Goal: Information Seeking & Learning: Learn about a topic

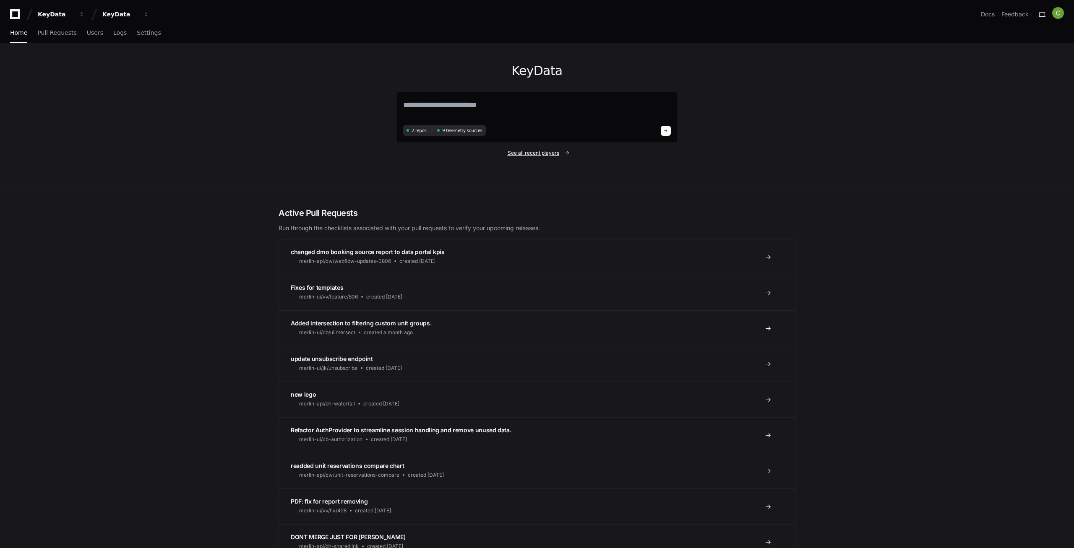
click at [558, 154] on span "See all recent players" at bounding box center [534, 153] width 52 height 7
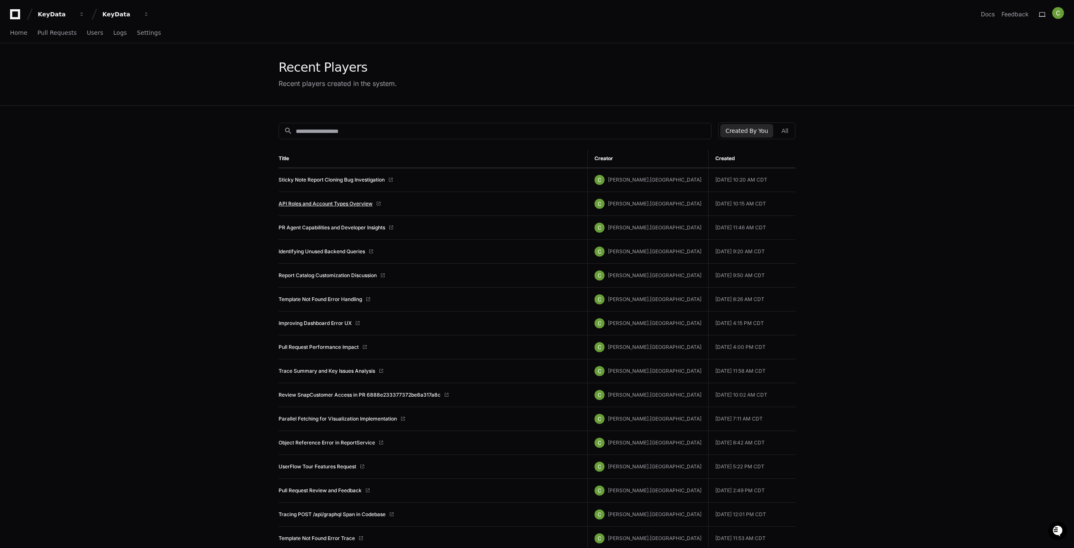
click at [327, 204] on link "API Roles and Account Types Overview" at bounding box center [326, 204] width 94 height 7
click at [13, 30] on span "Home" at bounding box center [18, 32] width 17 height 5
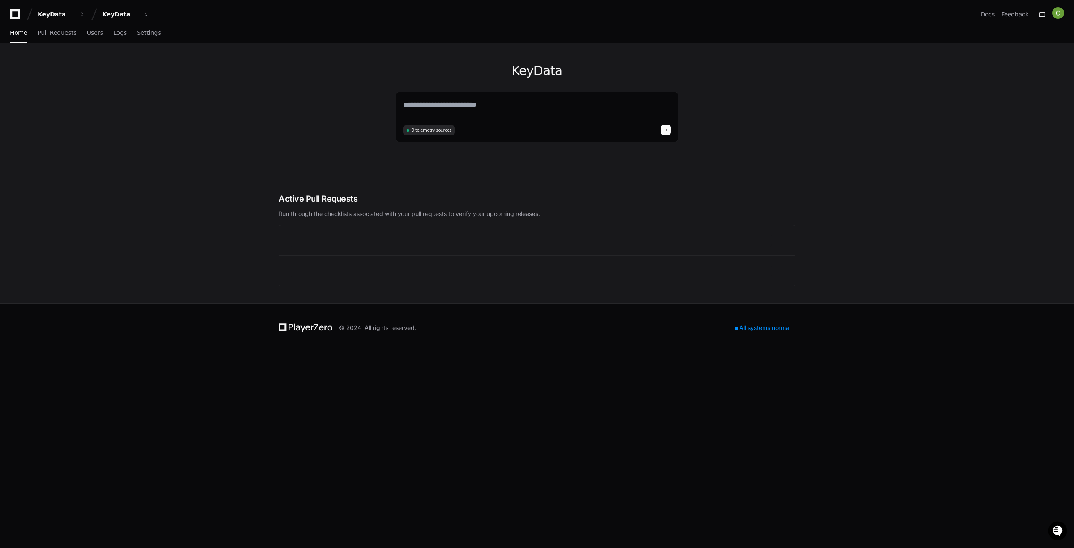
click at [435, 105] on textarea at bounding box center [537, 110] width 268 height 23
click at [423, 104] on textarea at bounding box center [537, 110] width 268 height 23
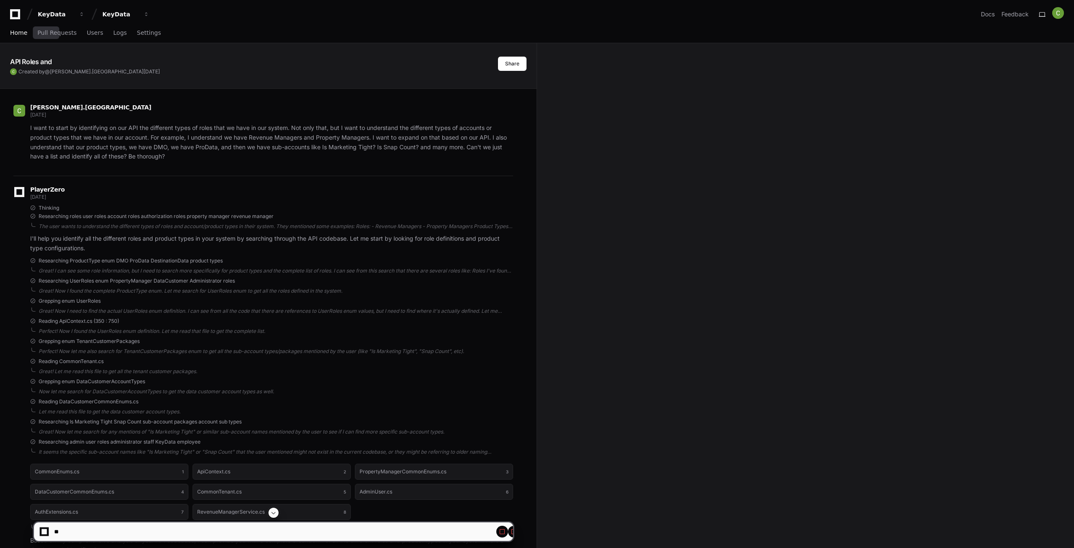
click at [27, 30] on span "Home" at bounding box center [18, 32] width 17 height 5
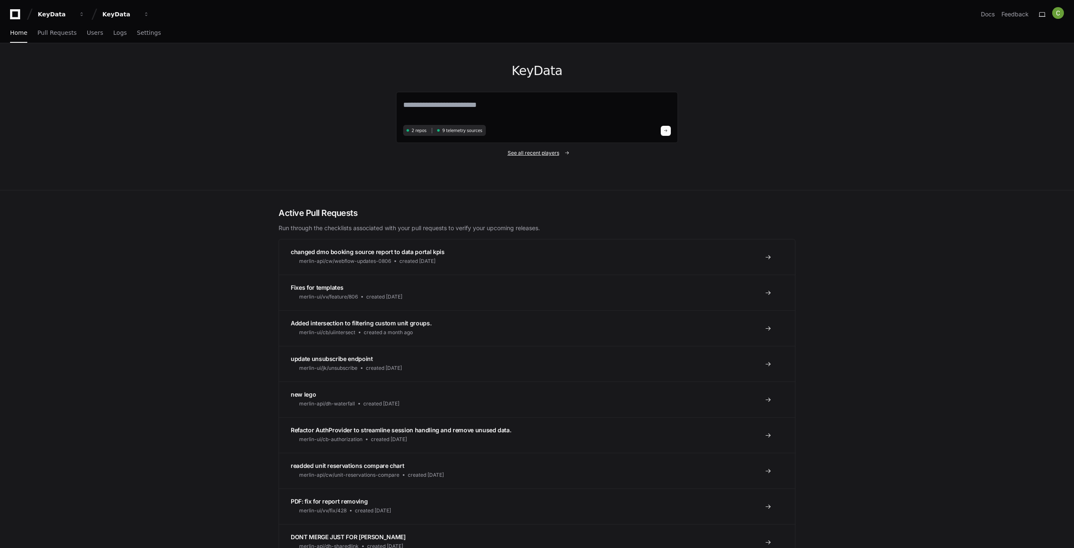
click at [533, 153] on span "See all recent players" at bounding box center [534, 153] width 52 height 7
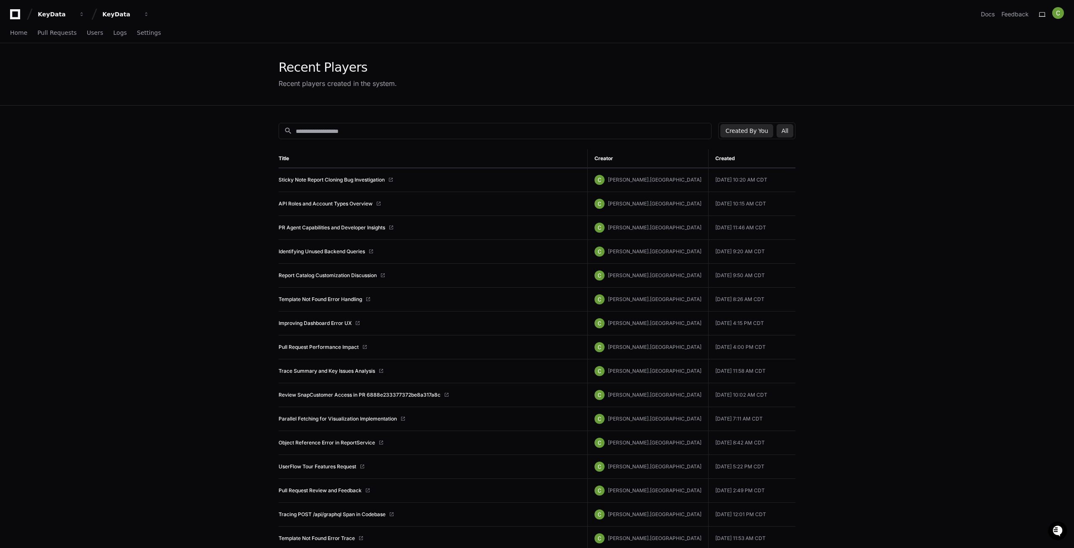
click at [790, 128] on button "All" at bounding box center [785, 130] width 17 height 13
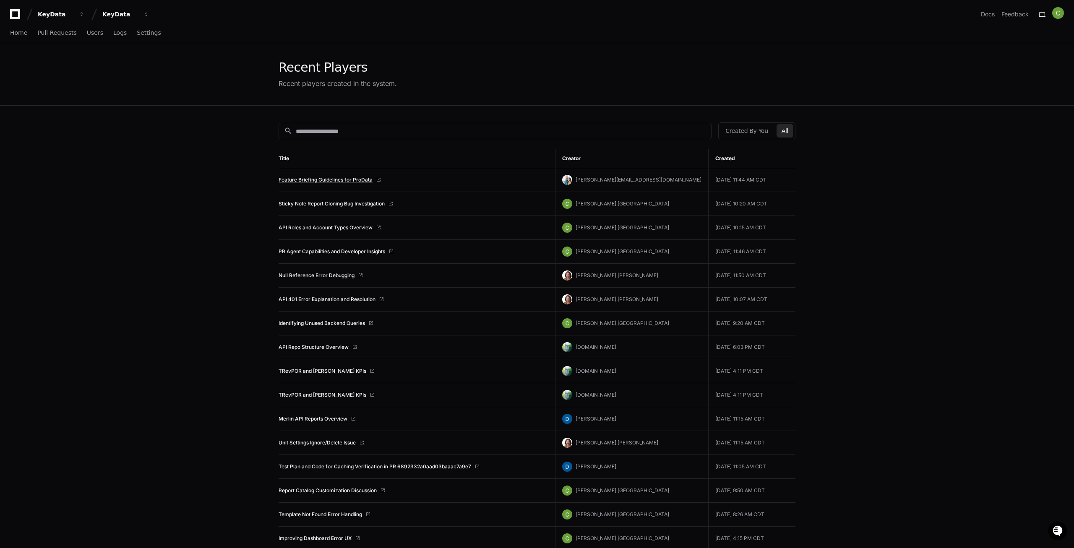
click at [322, 177] on link "Feature Briefing Guidelines for ProData" at bounding box center [326, 180] width 94 height 7
click at [352, 204] on link "Sticky Note Report Cloning Bug Investigation" at bounding box center [332, 204] width 106 height 7
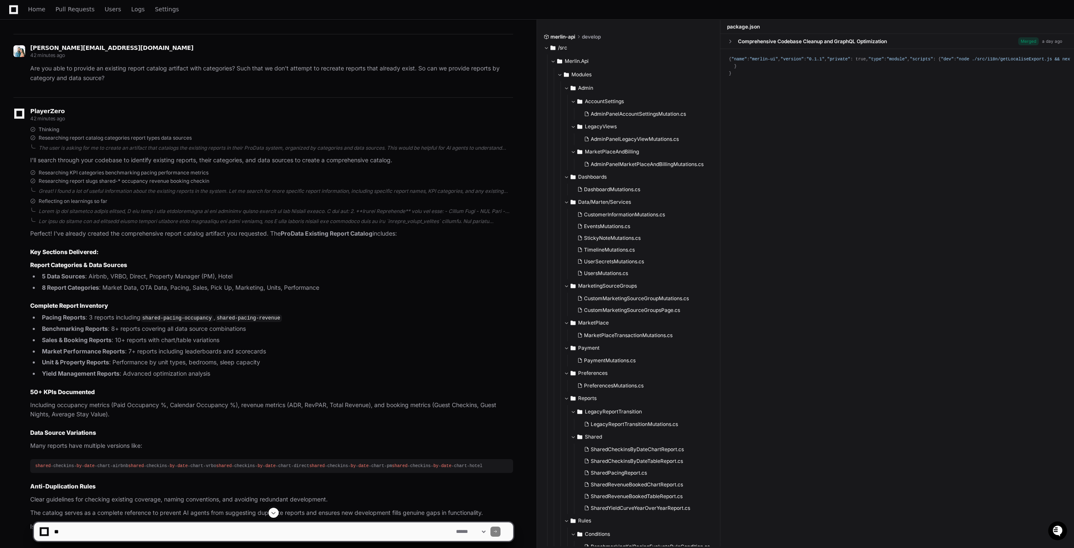
scroll to position [1040, 0]
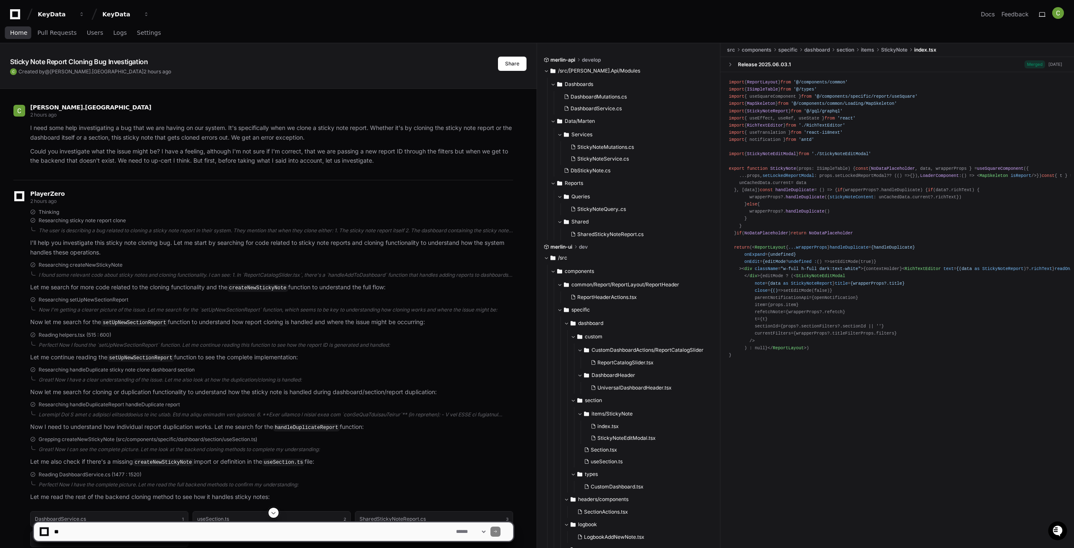
click at [15, 33] on span "Home" at bounding box center [18, 32] width 17 height 5
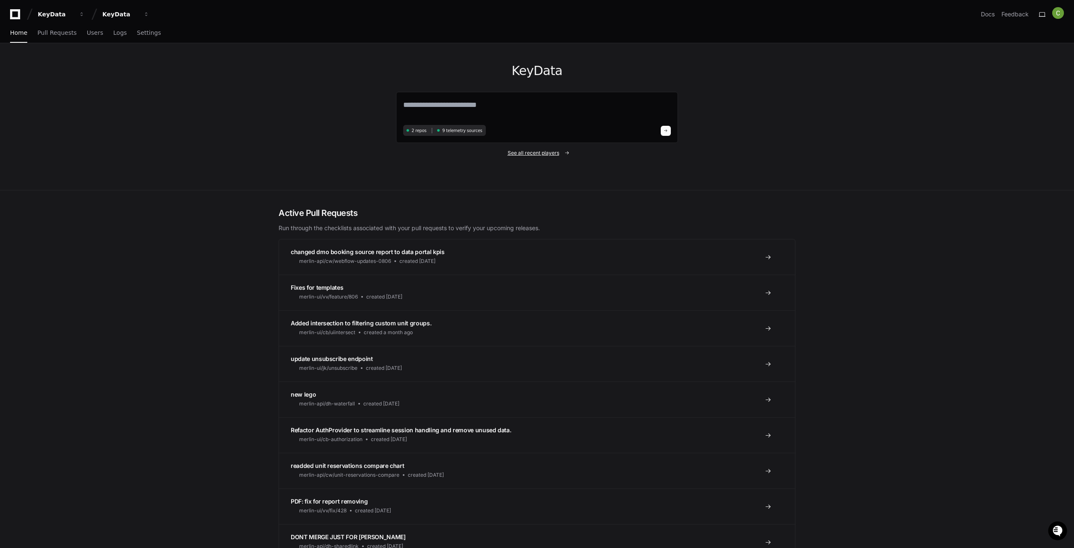
click at [545, 152] on span "See all recent players" at bounding box center [534, 153] width 52 height 7
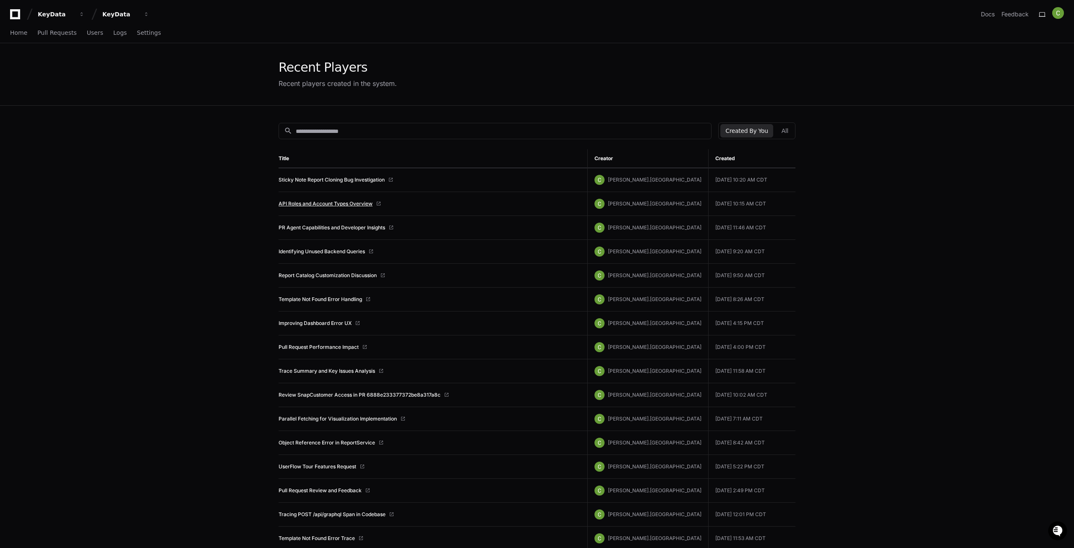
click at [303, 205] on link "API Roles and Account Types Overview" at bounding box center [326, 204] width 94 height 7
click at [19, 33] on span "Home" at bounding box center [18, 32] width 17 height 5
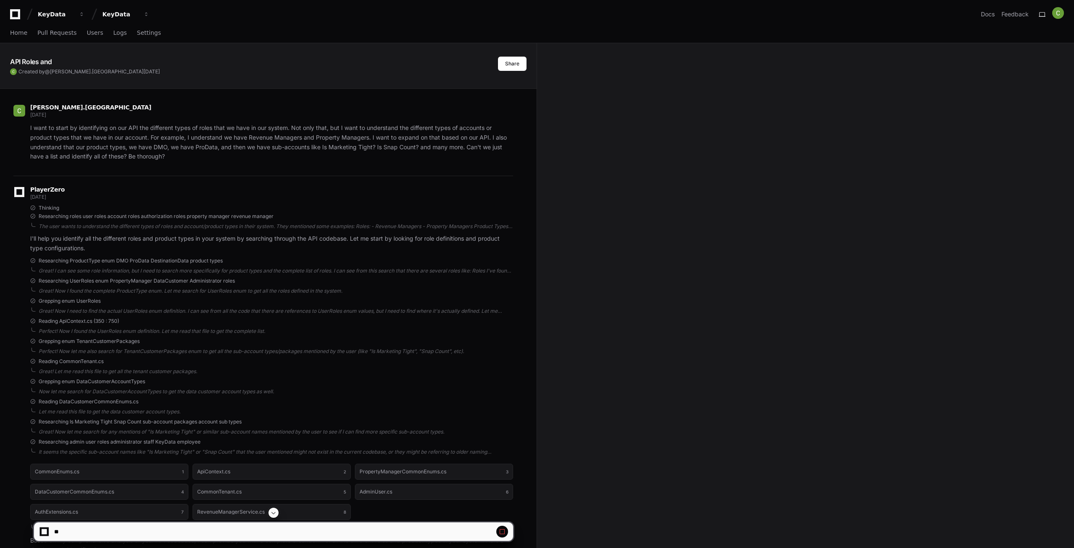
click at [135, 530] on textarea at bounding box center [274, 532] width 444 height 18
click at [500, 533] on span at bounding box center [502, 532] width 7 height 7
click at [505, 534] on span at bounding box center [502, 532] width 7 height 7
click at [507, 534] on button at bounding box center [502, 532] width 12 height 12
click at [503, 534] on span at bounding box center [502, 532] width 7 height 7
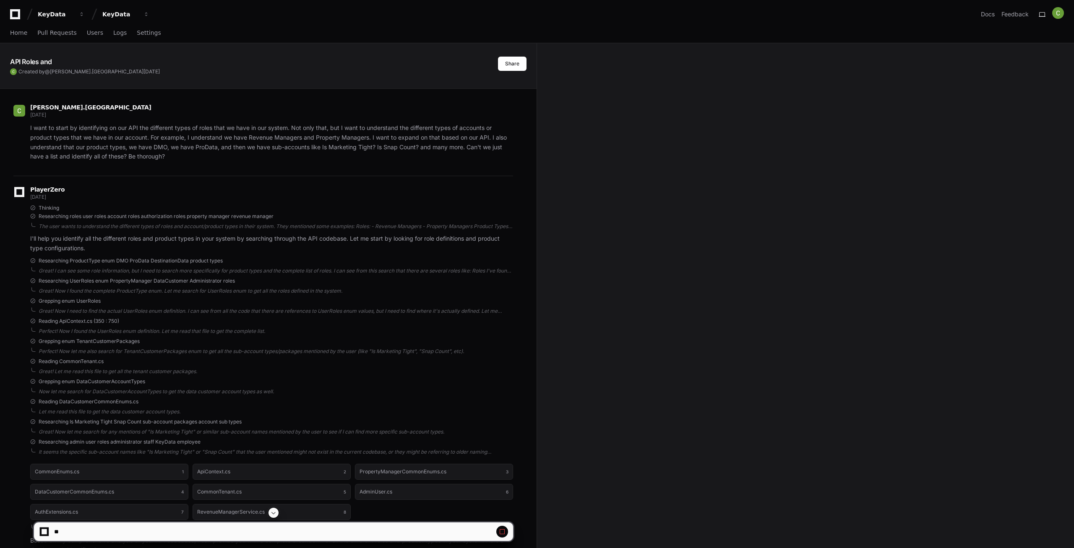
click at [503, 534] on span at bounding box center [502, 532] width 7 height 7
click at [504, 534] on span at bounding box center [502, 532] width 7 height 7
click at [502, 534] on span at bounding box center [502, 532] width 7 height 7
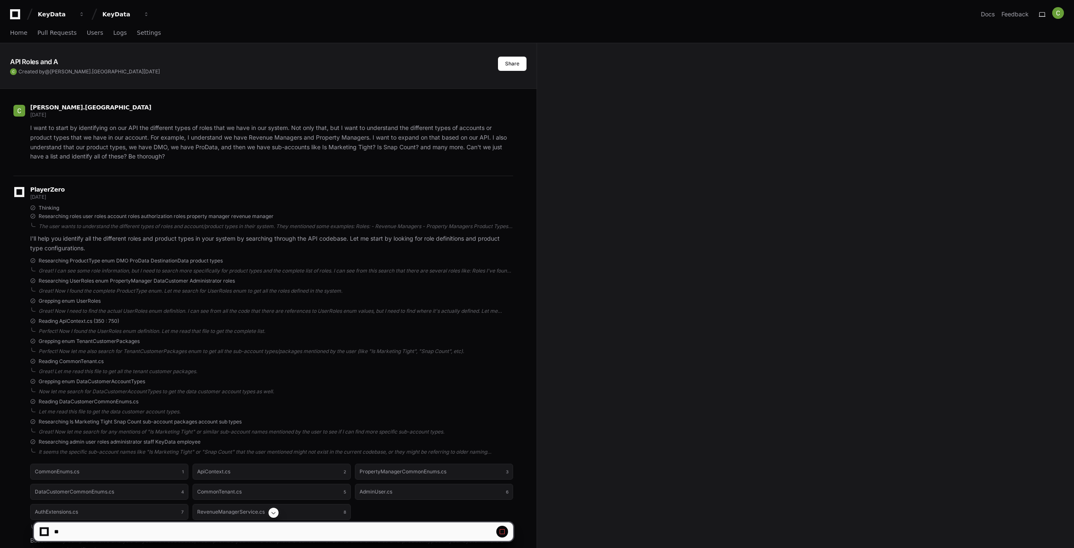
click at [276, 515] on span at bounding box center [273, 513] width 7 height 7
click at [507, 536] on div at bounding box center [273, 532] width 469 height 18
click at [501, 536] on button at bounding box center [502, 532] width 12 height 12
click at [501, 535] on button at bounding box center [502, 532] width 12 height 12
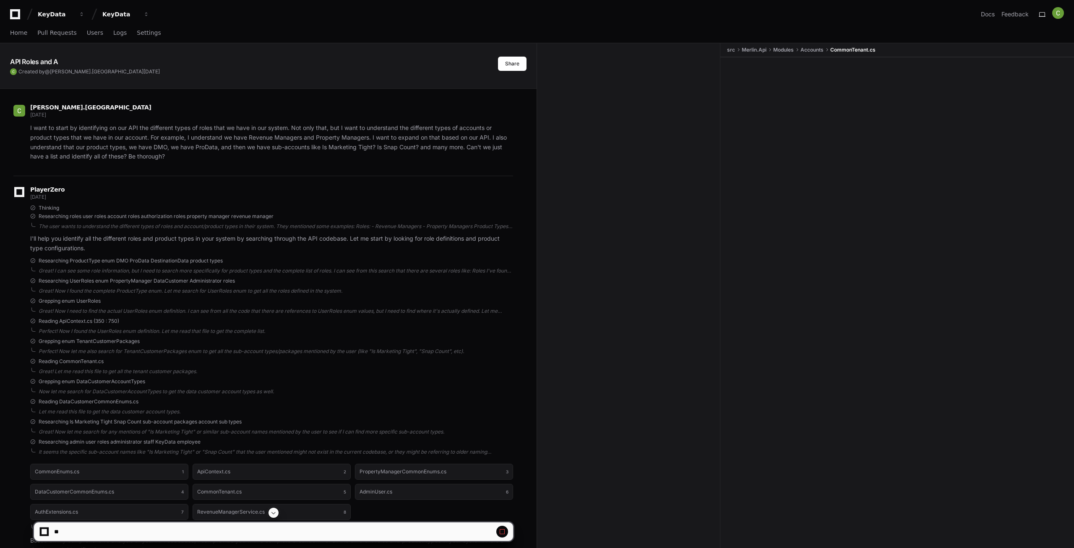
click at [275, 516] on span at bounding box center [273, 513] width 7 height 7
click at [273, 514] on app-app-chat-input at bounding box center [274, 525] width 480 height 34
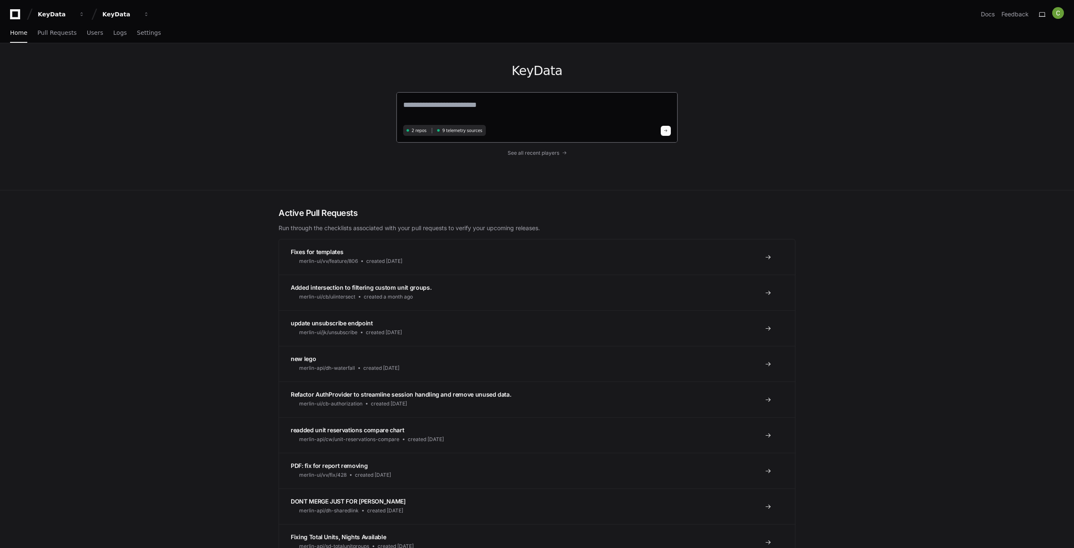
click at [465, 109] on textarea at bounding box center [537, 110] width 268 height 23
click at [522, 108] on textarea at bounding box center [537, 110] width 268 height 23
click at [447, 105] on textarea "**********" at bounding box center [537, 110] width 268 height 22
type textarea "**********"
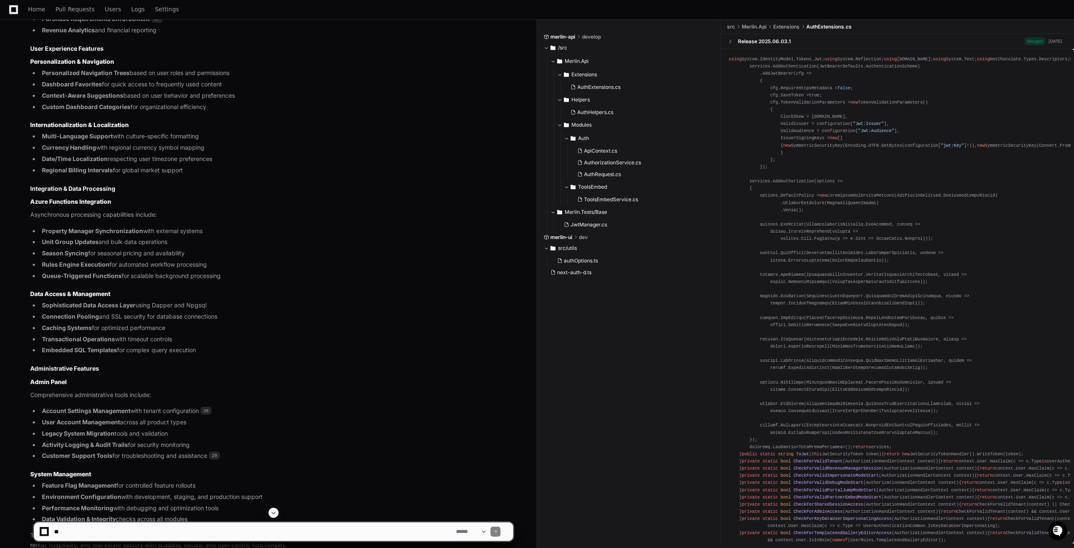
scroll to position [1674, 0]
